Goal: Check status

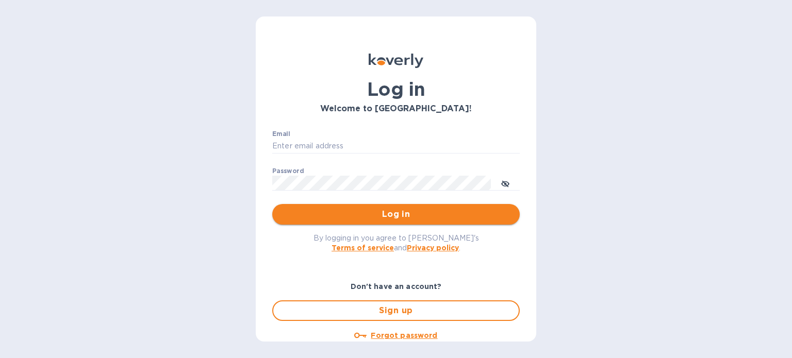
type input "[PERSON_NAME][EMAIL_ADDRESS][DOMAIN_NAME]"
click at [361, 212] on span "Log in" at bounding box center [396, 214] width 231 height 12
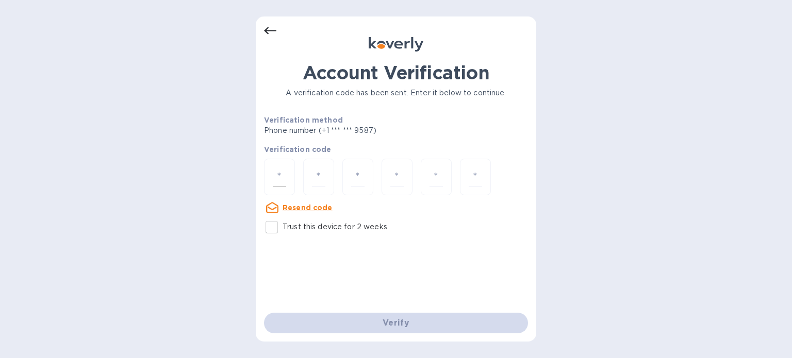
click at [285, 181] on input "number" at bounding box center [279, 177] width 13 height 19
type input "4"
type input "2"
type input "1"
type input "2"
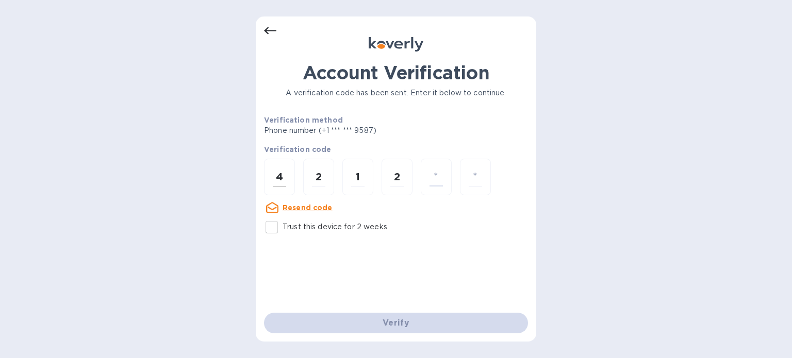
type input "6"
type input "2"
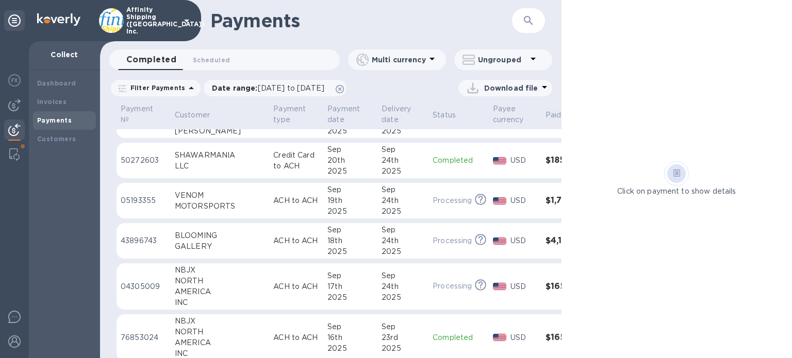
scroll to position [52, 0]
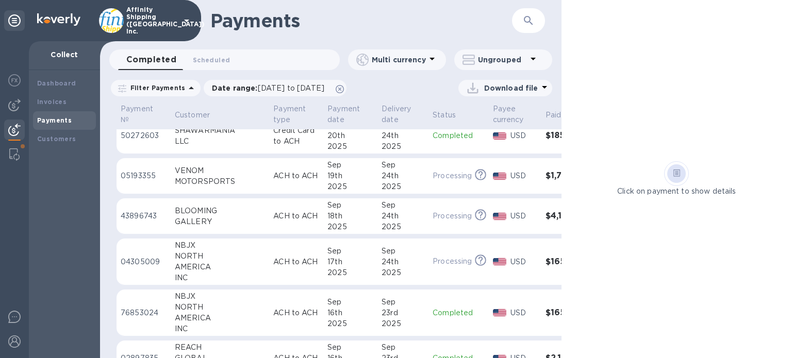
click at [273, 313] on p "ACH to ACH" at bounding box center [296, 313] width 46 height 11
